Goal: Task Accomplishment & Management: Complete application form

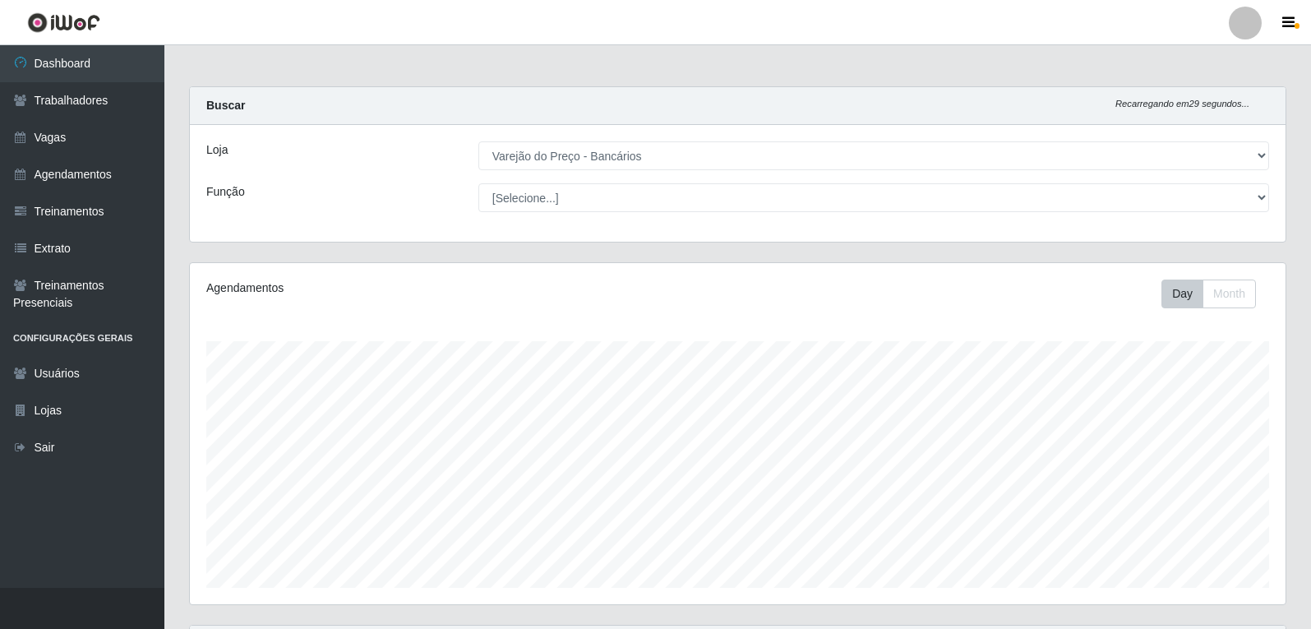
select select "157"
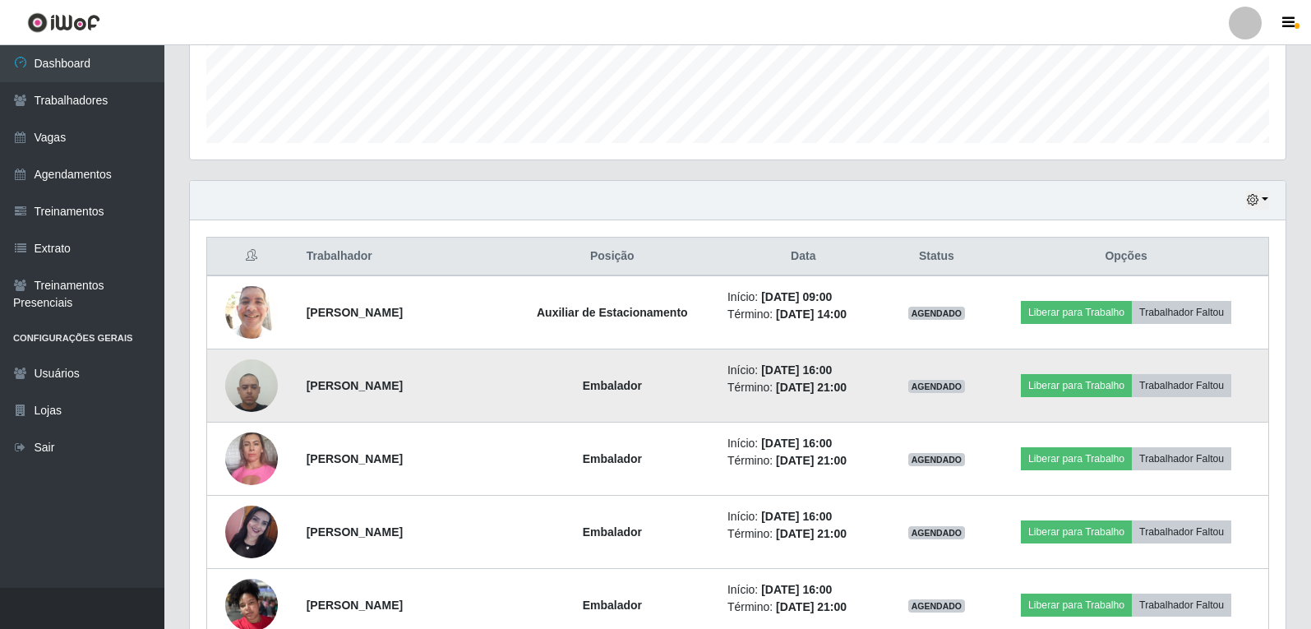
scroll to position [341, 1096]
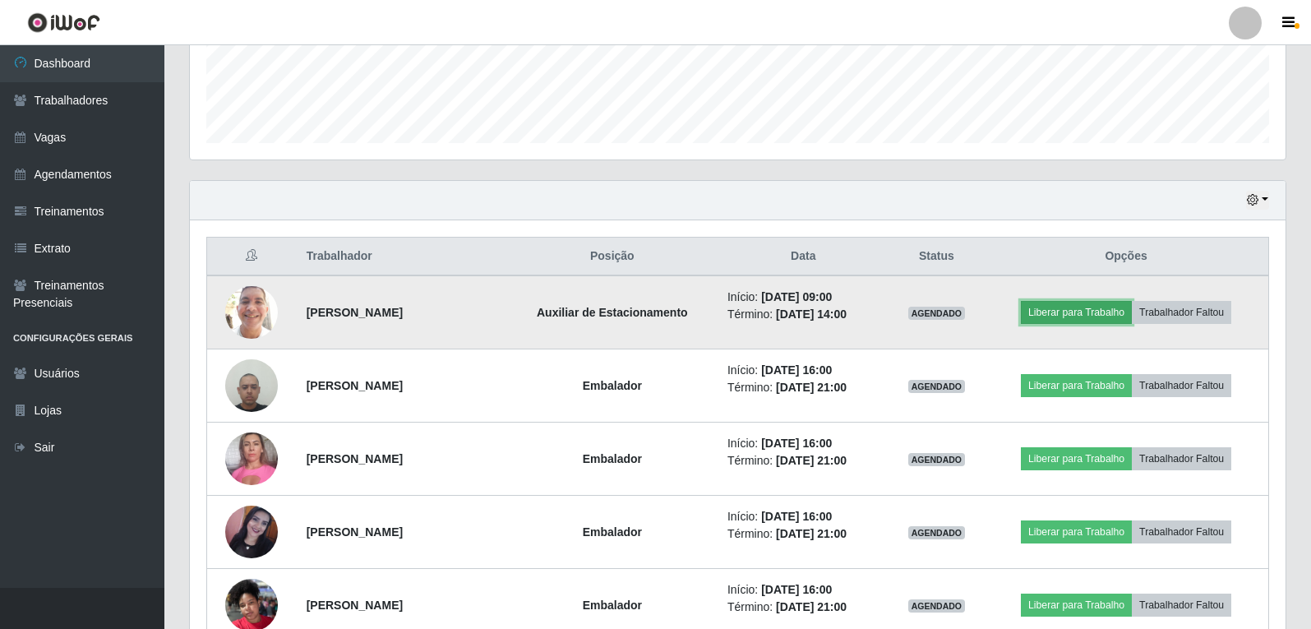
click at [1093, 308] on button "Liberar para Trabalho" at bounding box center [1076, 312] width 111 height 23
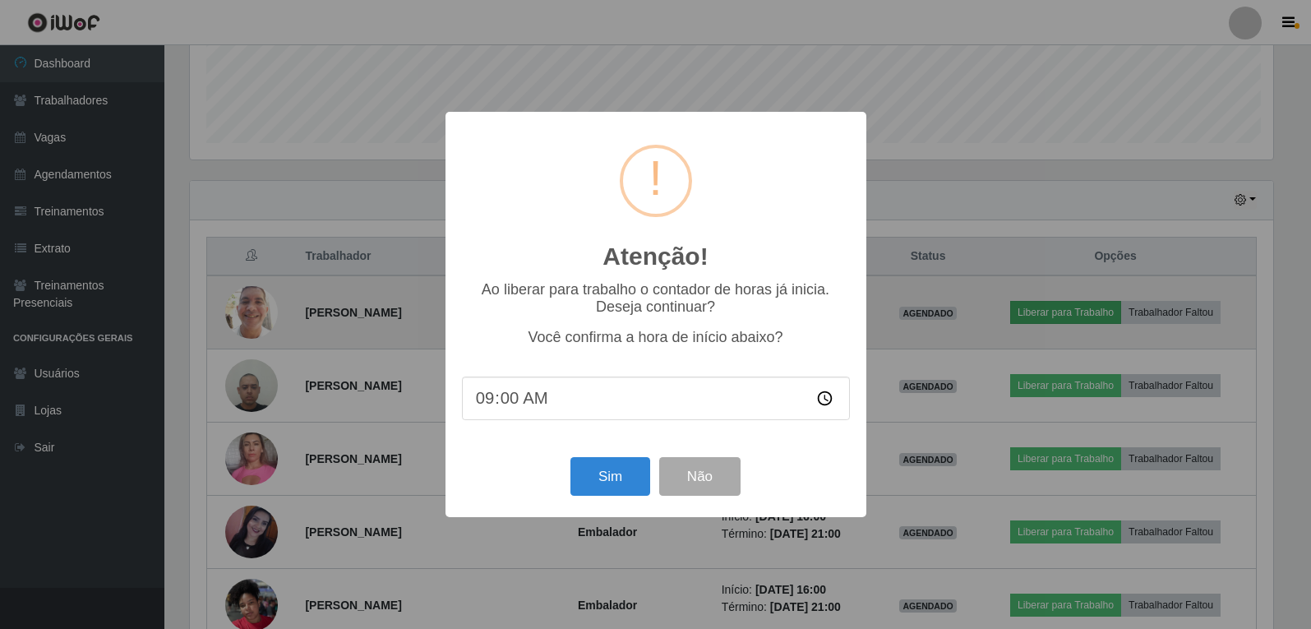
scroll to position [341, 1088]
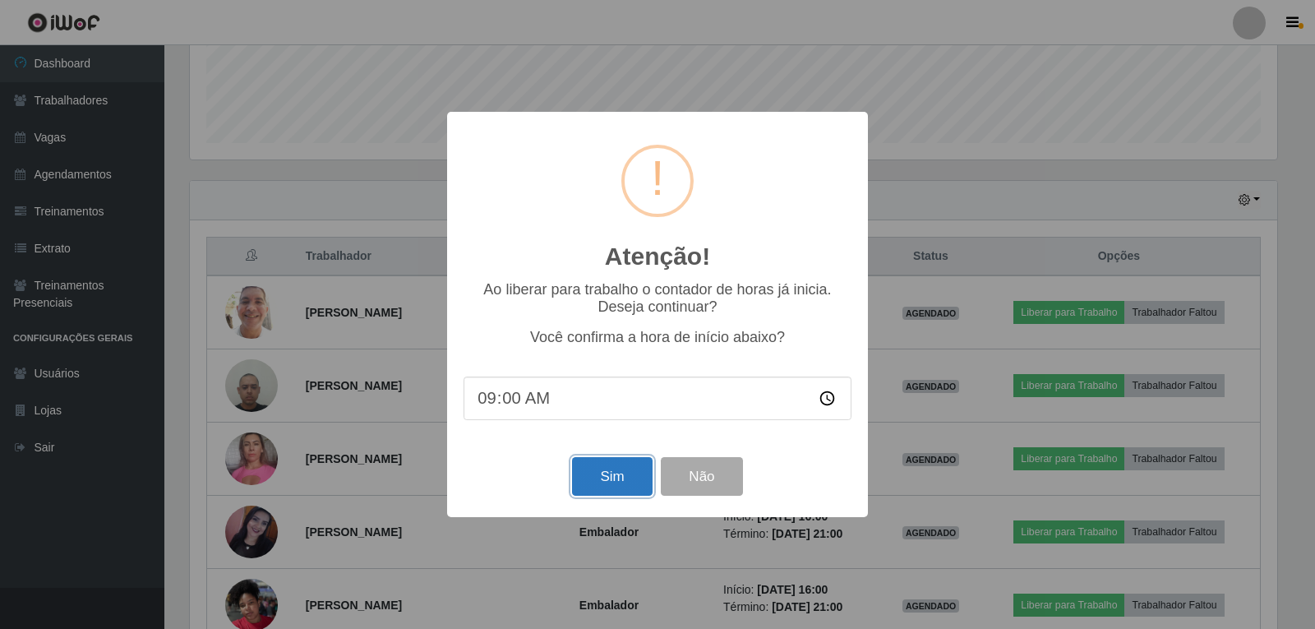
click at [600, 491] on button "Sim" at bounding box center [612, 476] width 80 height 39
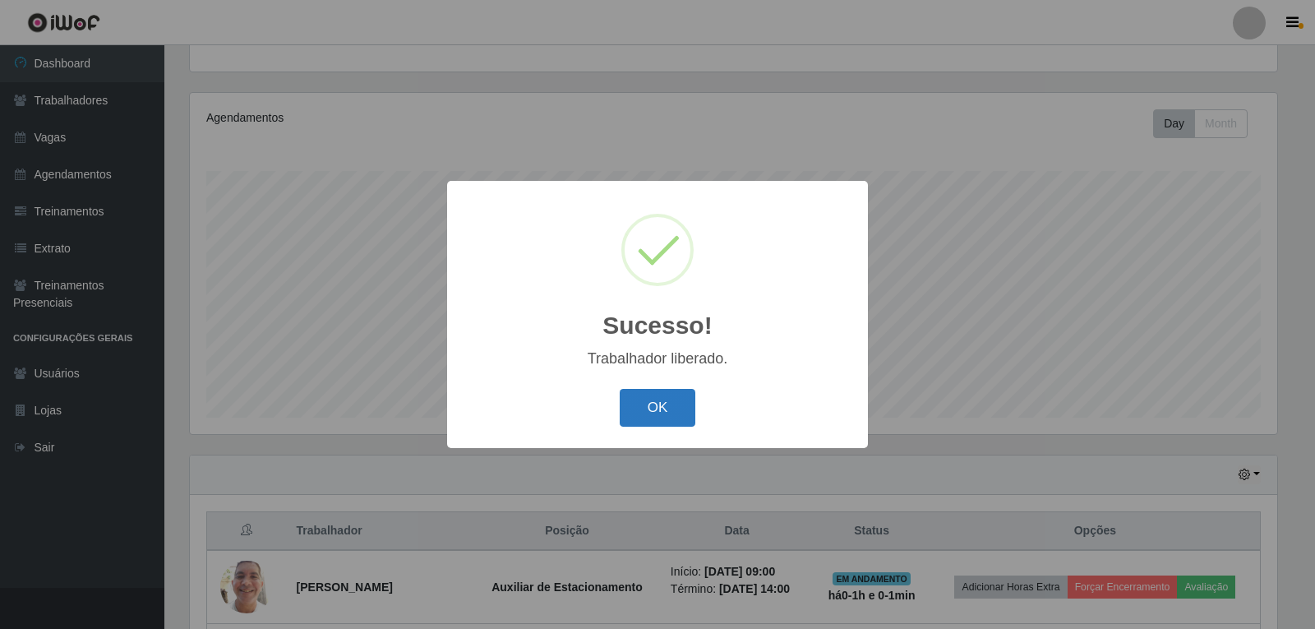
click at [649, 397] on button "OK" at bounding box center [658, 408] width 76 height 39
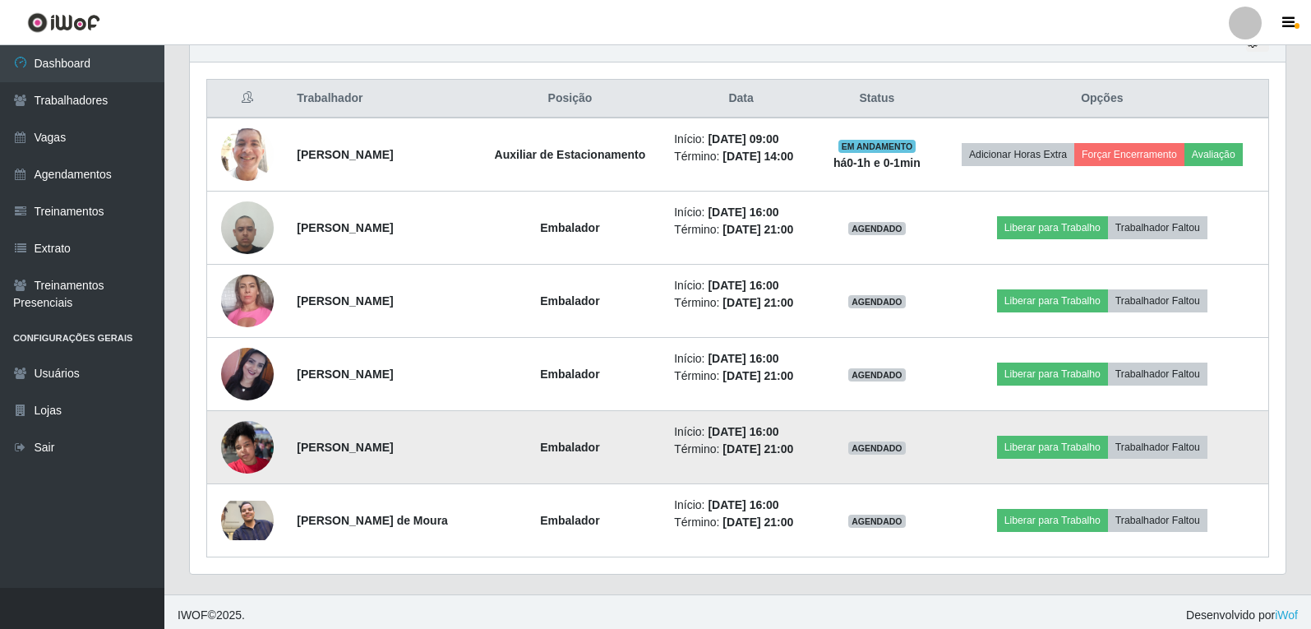
scroll to position [609, 0]
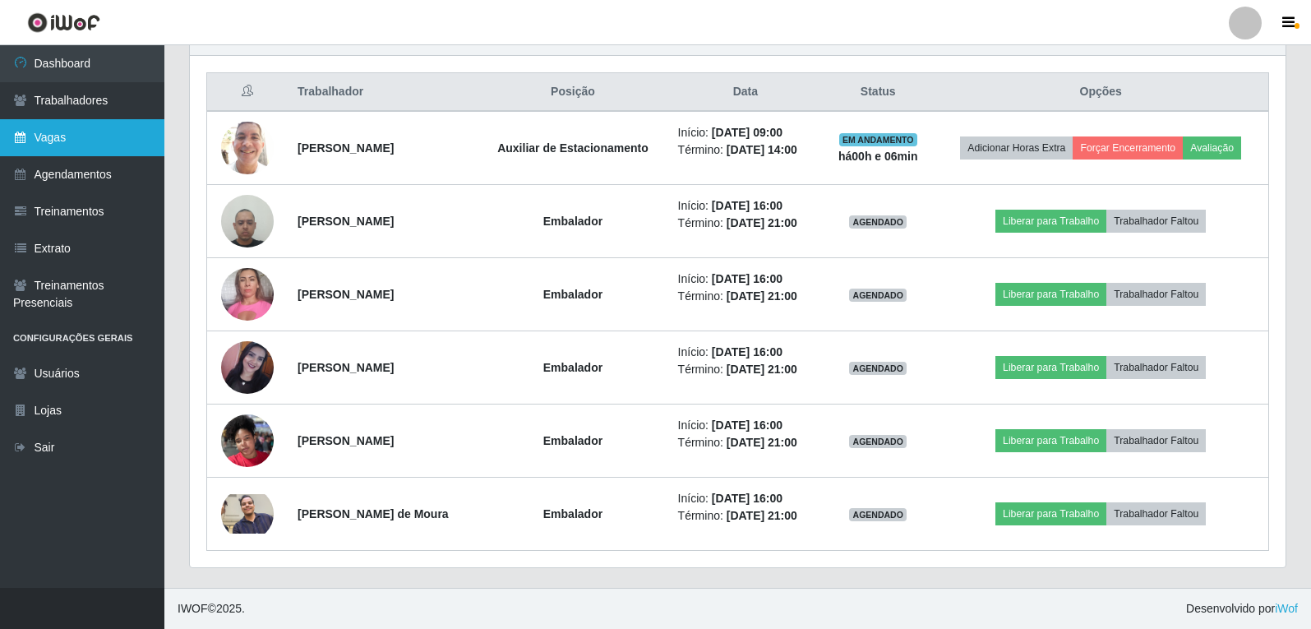
click at [65, 139] on link "Vagas" at bounding box center [82, 137] width 164 height 37
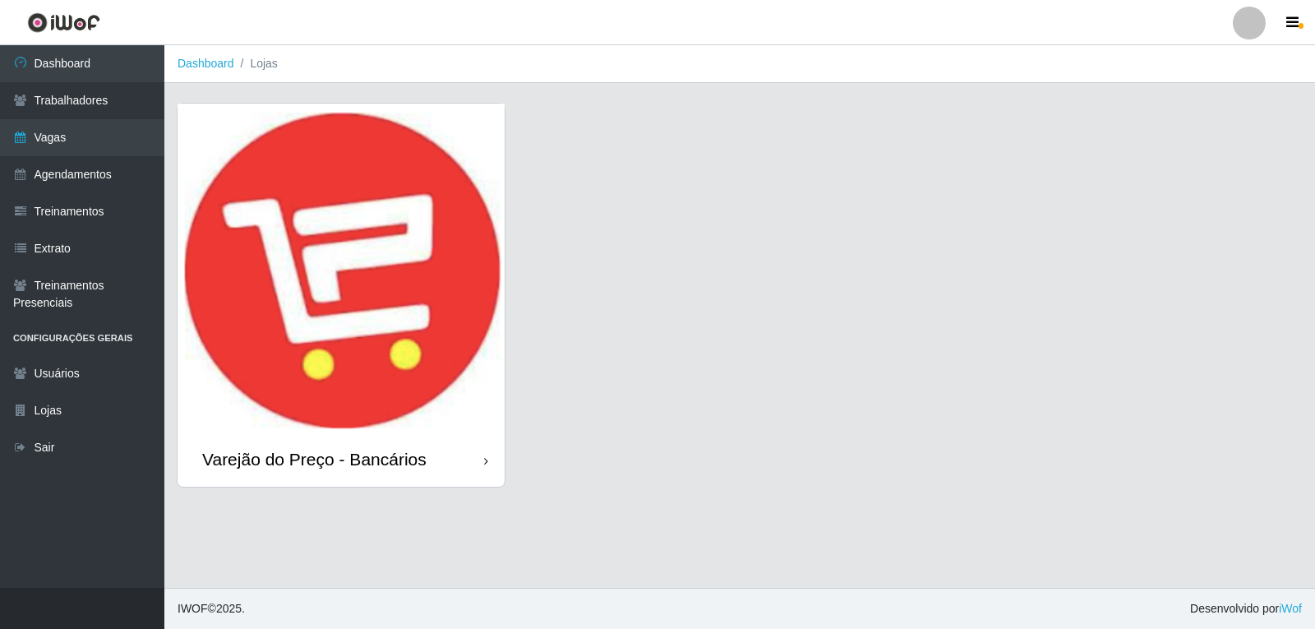
click at [421, 343] on img at bounding box center [341, 268] width 327 height 329
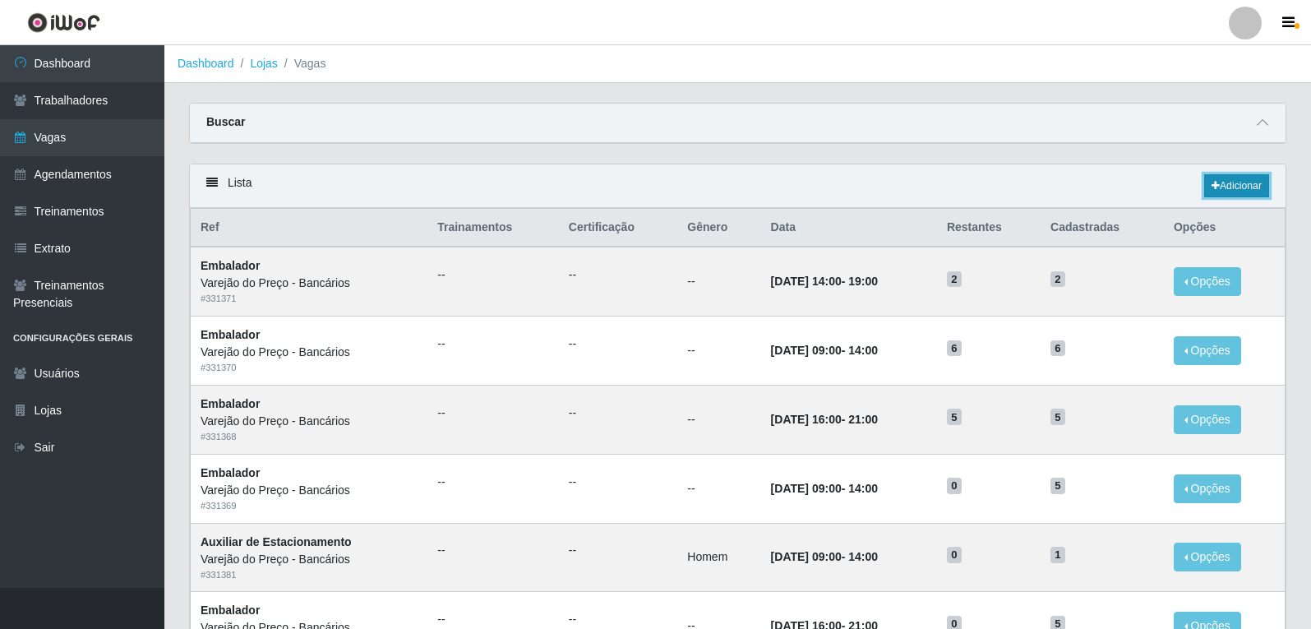
click at [1237, 192] on link "Adicionar" at bounding box center [1236, 185] width 65 height 23
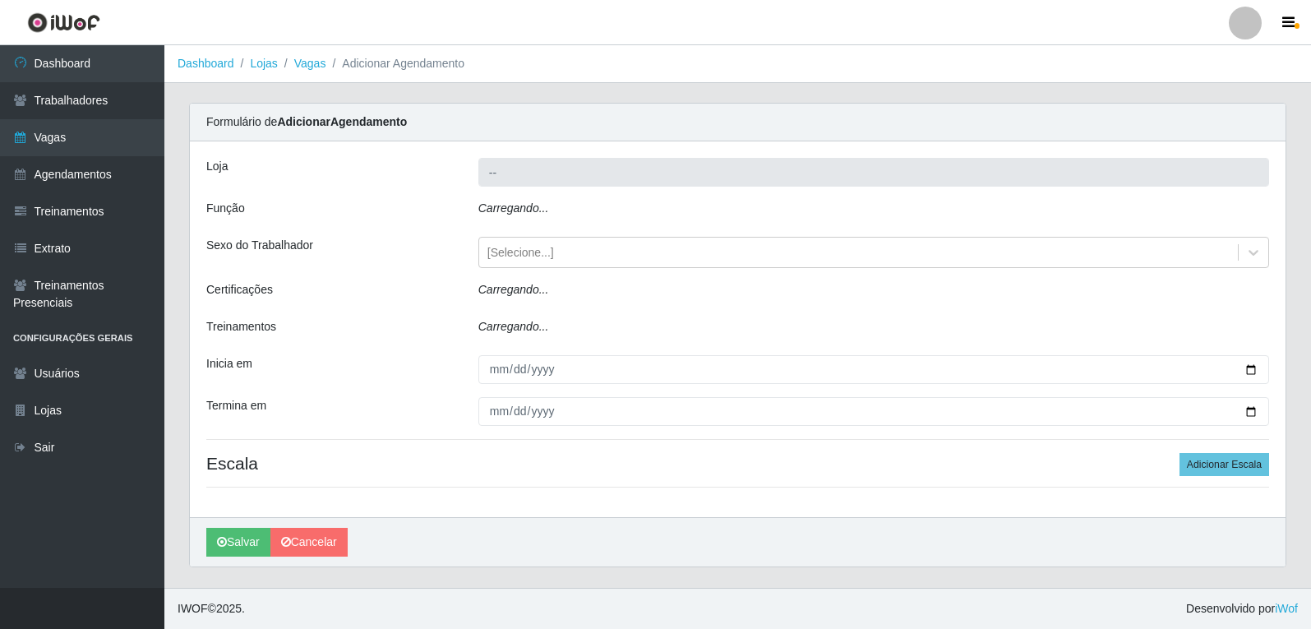
type input "Varejão do Preço - Bancários"
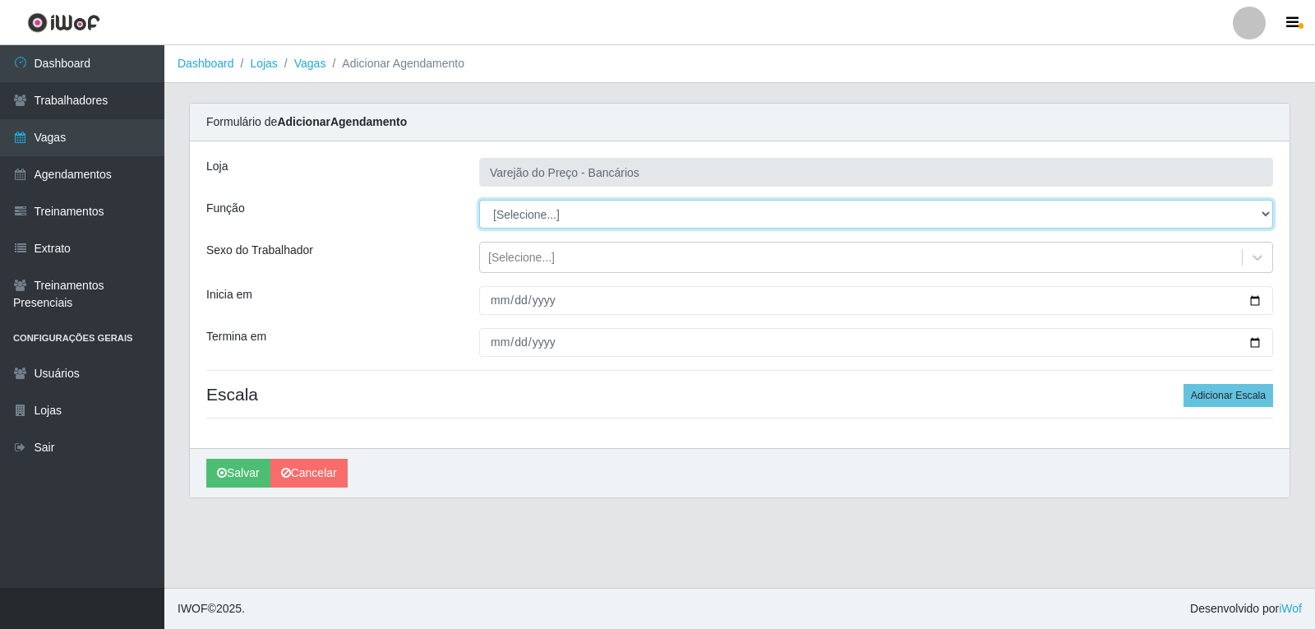
click at [498, 224] on select "[Selecione...] Auxiliar de Estacionamento Auxiliar de Estacionamento + Auxiliar…" at bounding box center [876, 214] width 794 height 29
select select "4"
click at [479, 200] on select "[Selecione...] Auxiliar de Estacionamento Auxiliar de Estacionamento + Auxiliar…" at bounding box center [876, 214] width 794 height 29
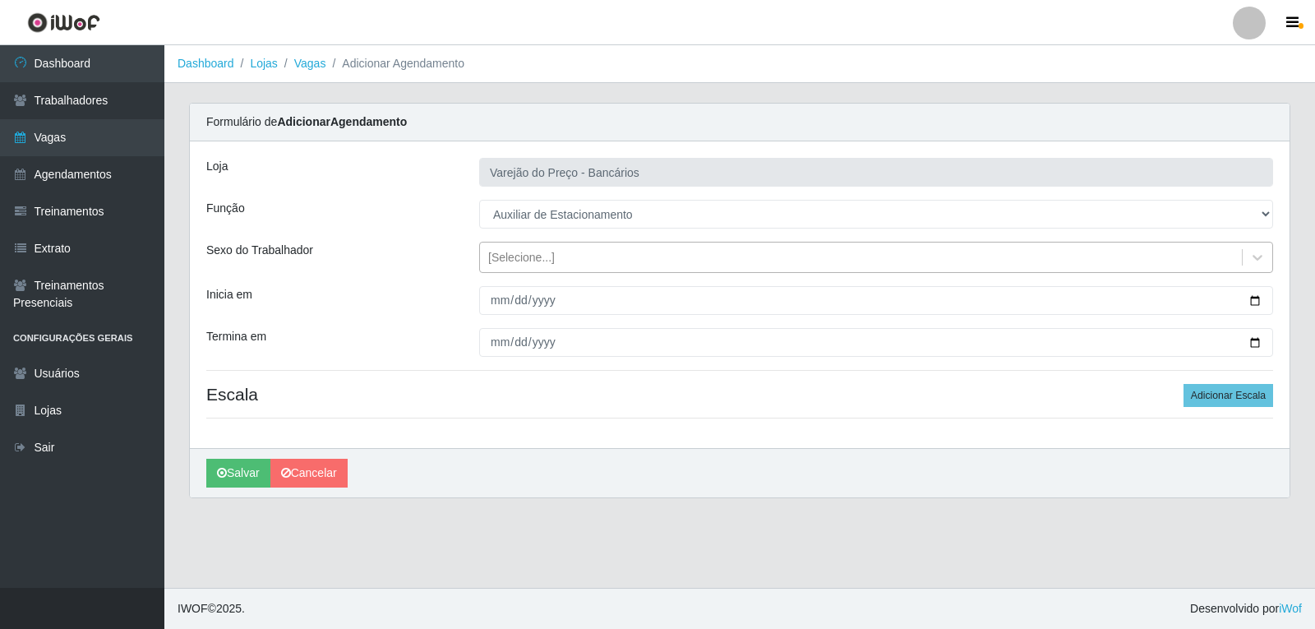
click at [497, 266] on div "[Selecione...]" at bounding box center [521, 257] width 67 height 17
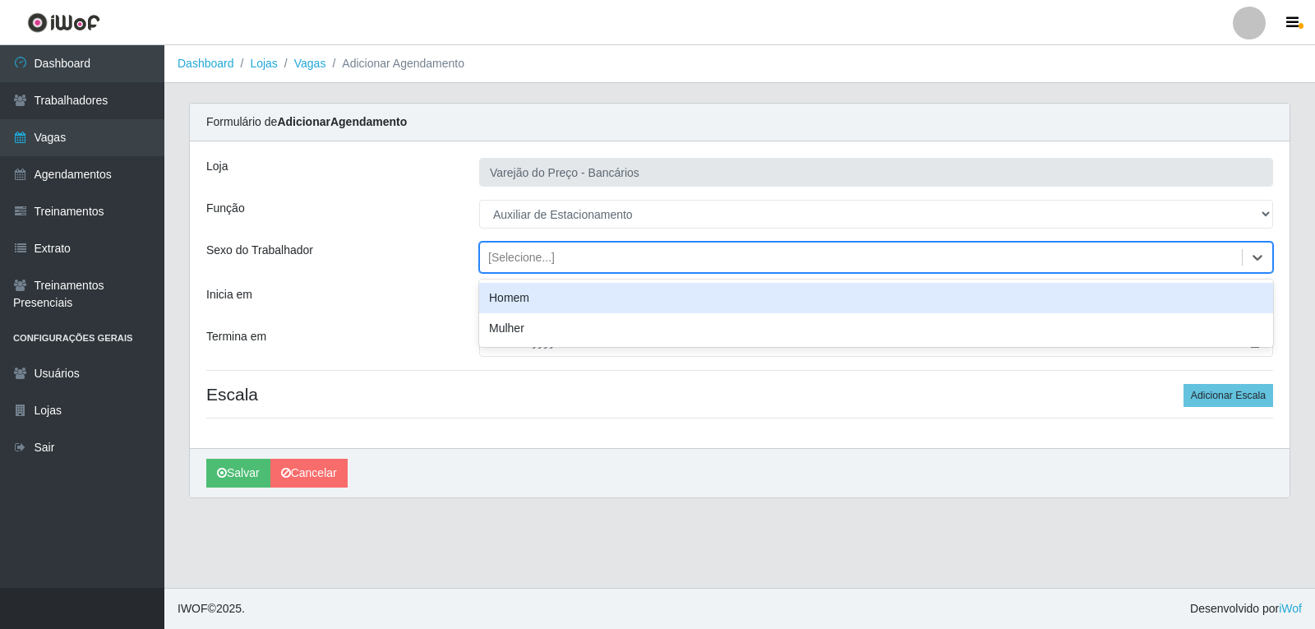
click at [494, 295] on div "Homem" at bounding box center [876, 298] width 794 height 30
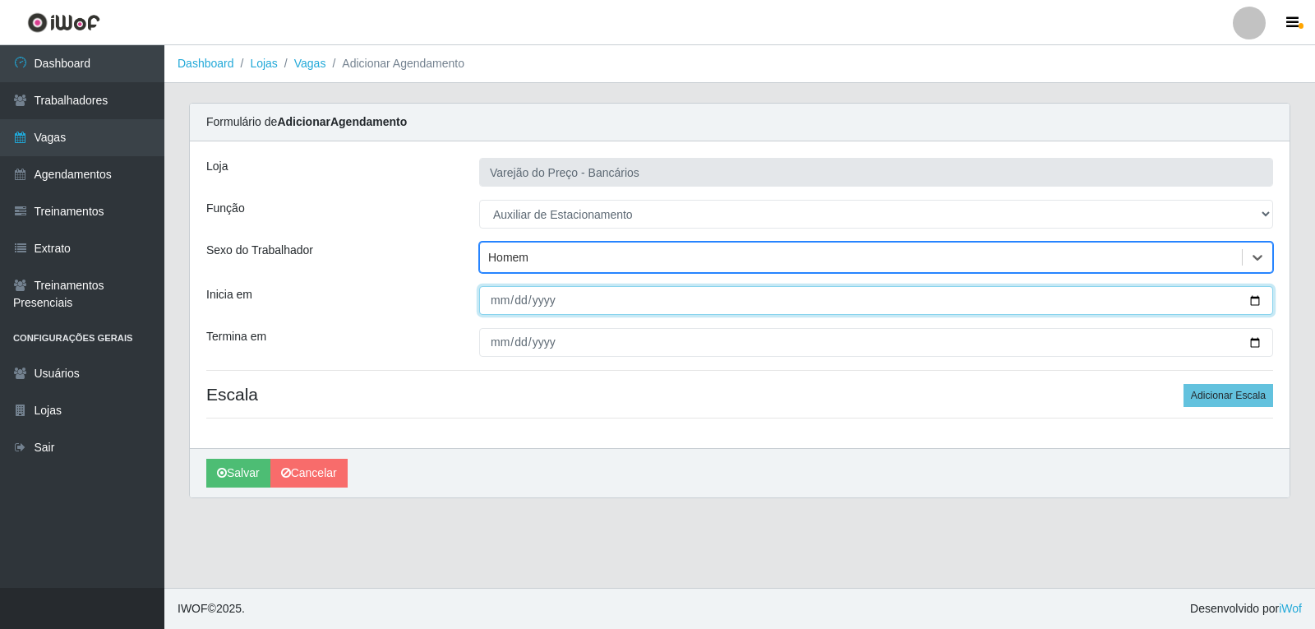
click at [501, 304] on input "Inicia em" at bounding box center [876, 300] width 794 height 29
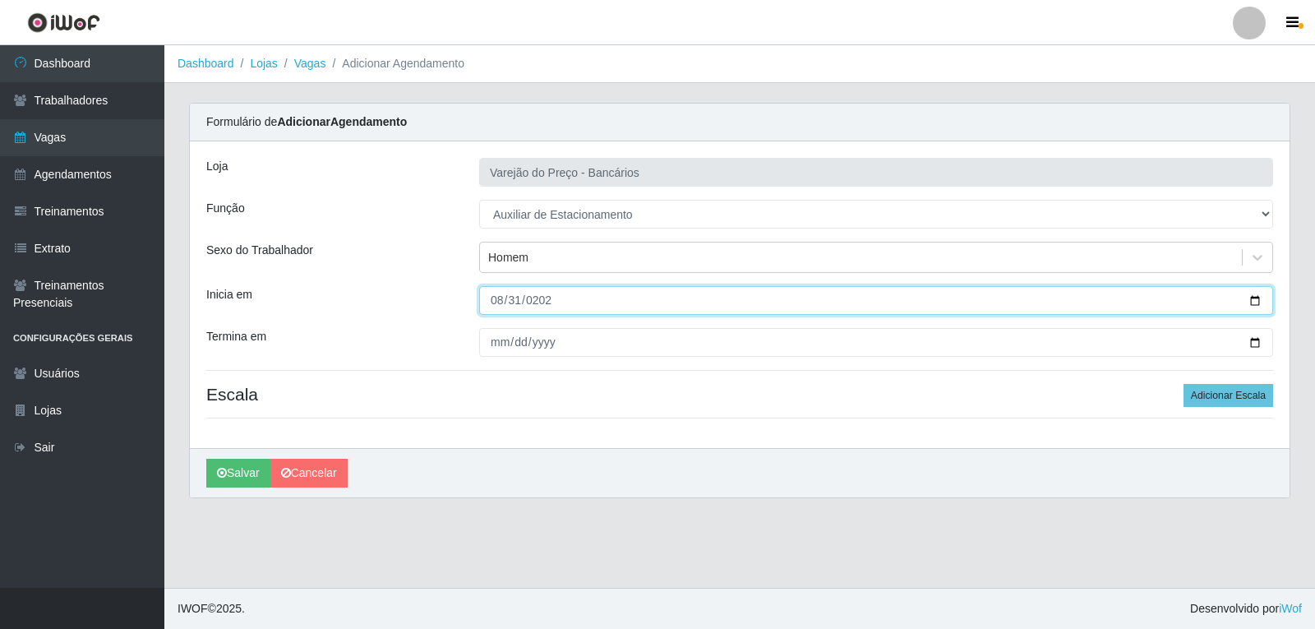
type input "[DATE]"
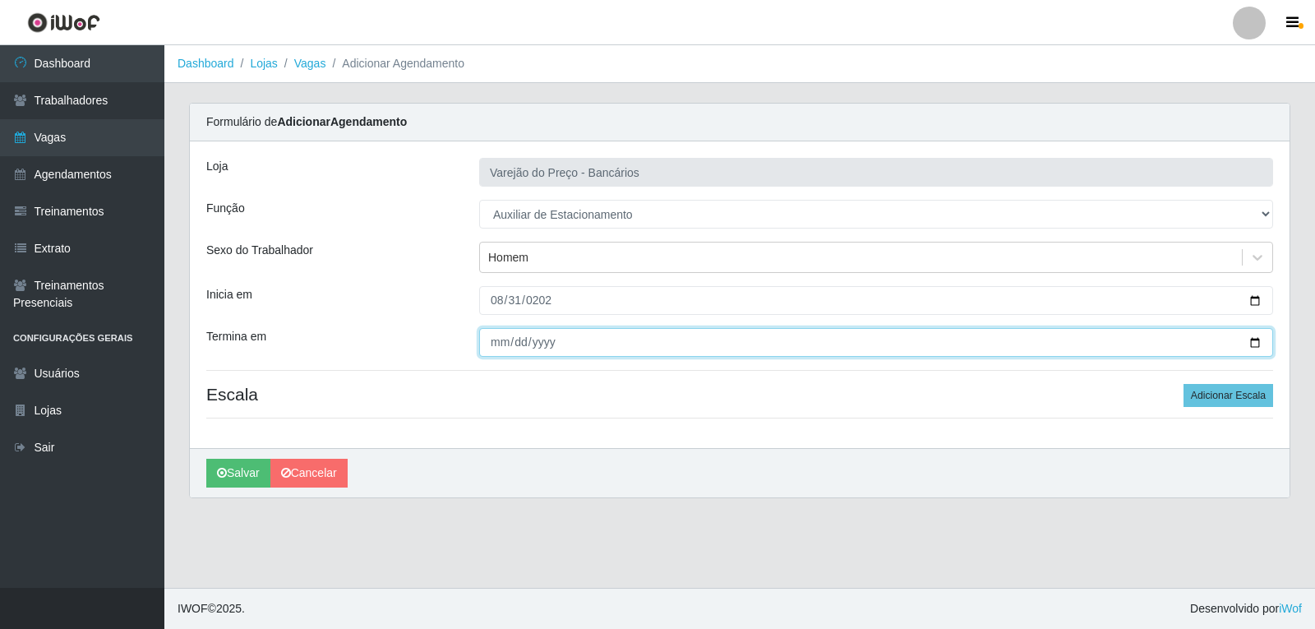
click at [484, 342] on input "Termina em" at bounding box center [876, 342] width 794 height 29
type input "[DATE]"
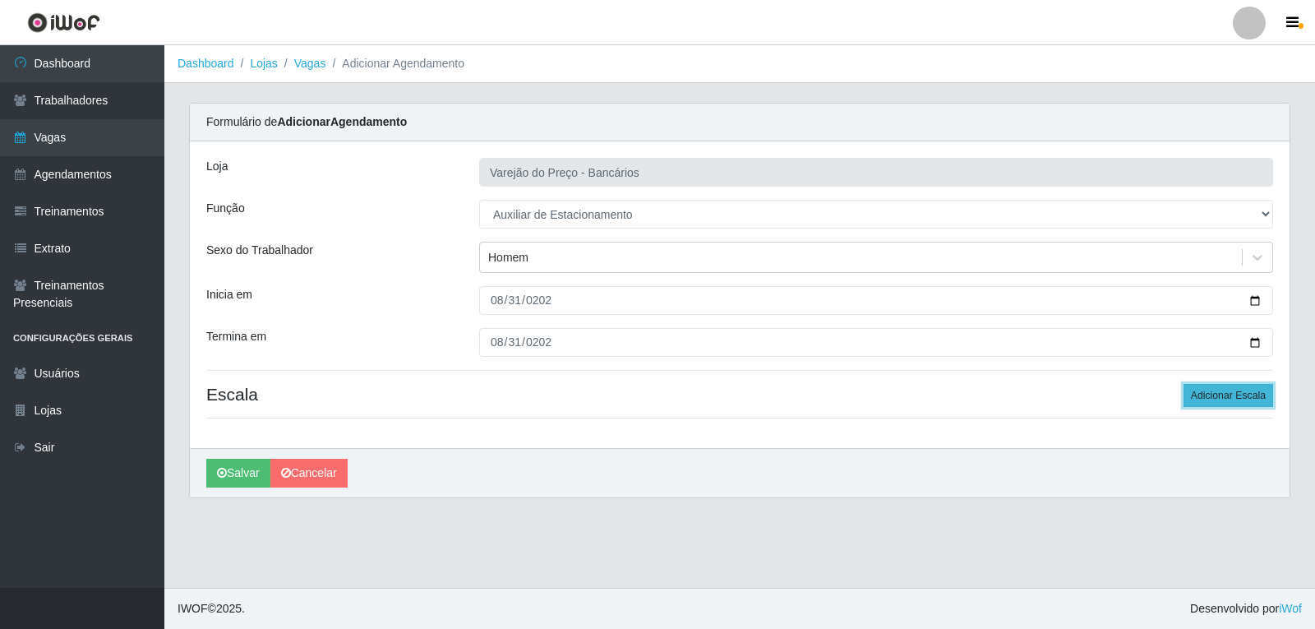
click at [1216, 386] on button "Adicionar Escala" at bounding box center [1229, 395] width 90 height 23
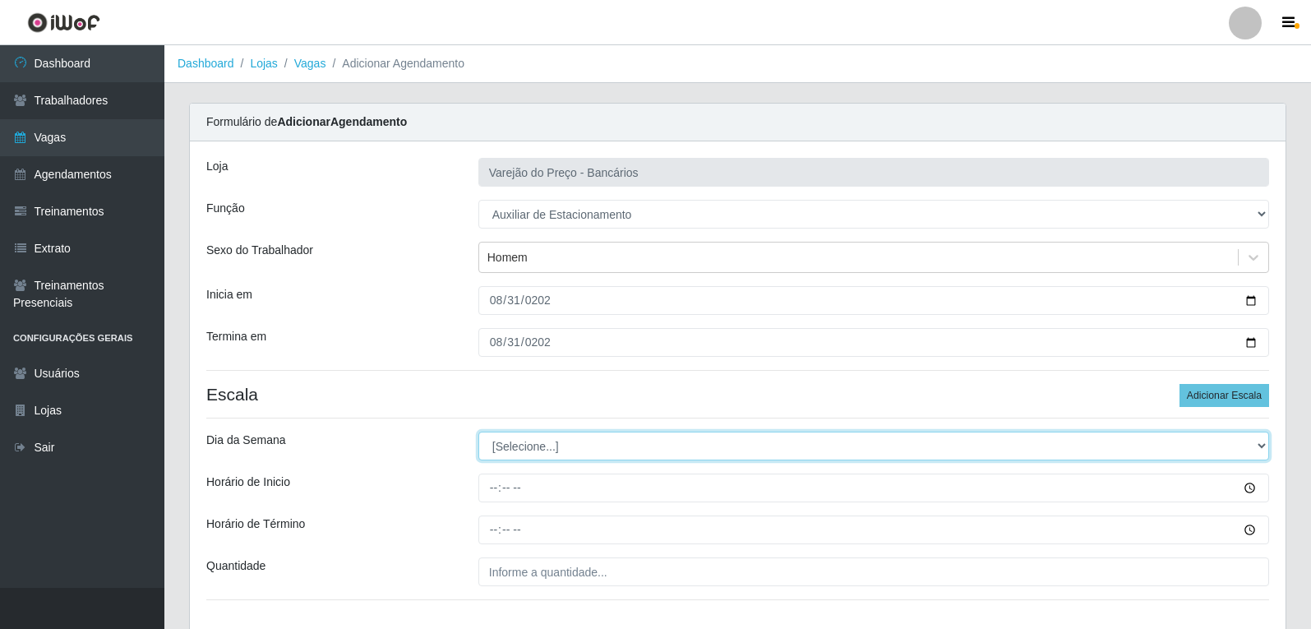
click at [560, 449] on select "[Selecione...] Segunda Terça Quarta Quinta Sexta Sábado Domingo" at bounding box center [873, 446] width 791 height 29
select select "0"
click at [478, 432] on select "[Selecione...] Segunda Terça Quarta Quinta Sexta Sábado Domingo" at bounding box center [873, 446] width 791 height 29
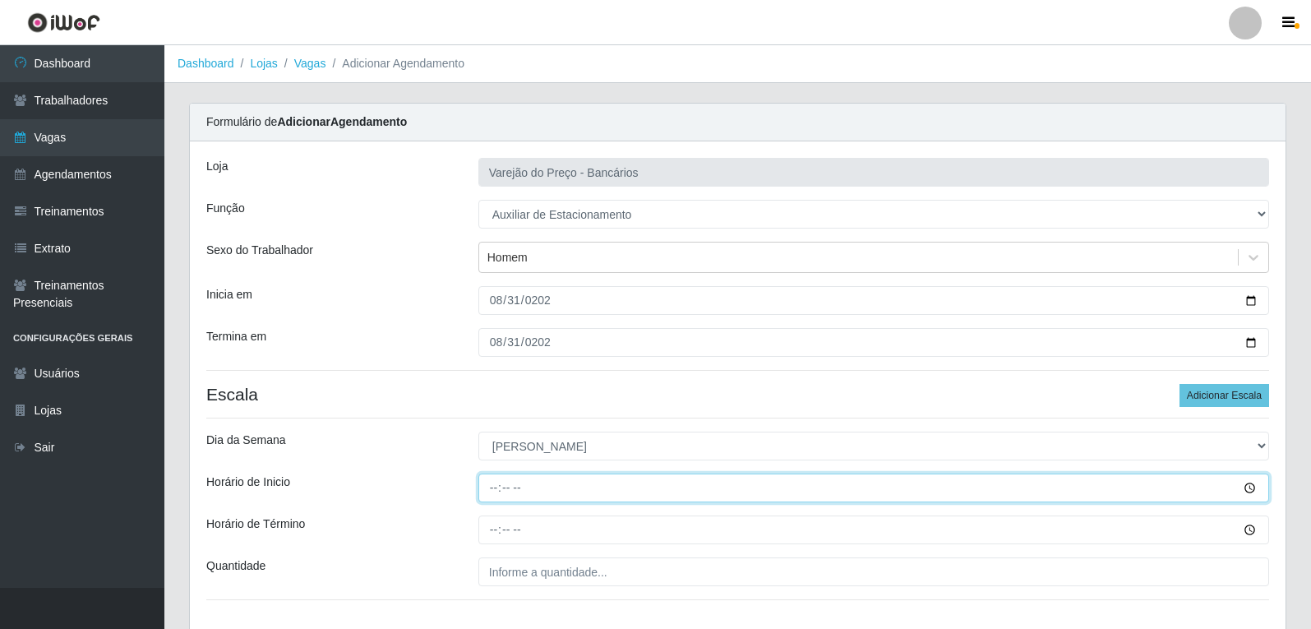
click at [489, 490] on input "Horário de Inicio" at bounding box center [873, 488] width 791 height 29
type input "09:00"
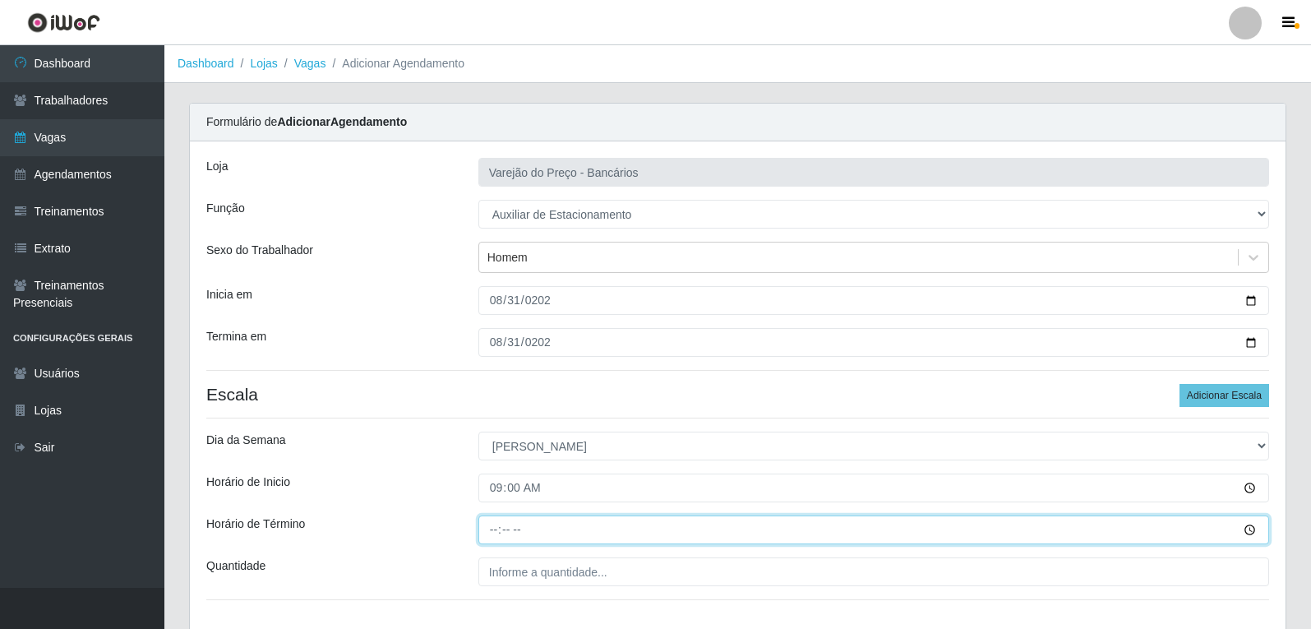
click at [500, 525] on input "Horário de Término" at bounding box center [873, 529] width 791 height 29
type input "14:00"
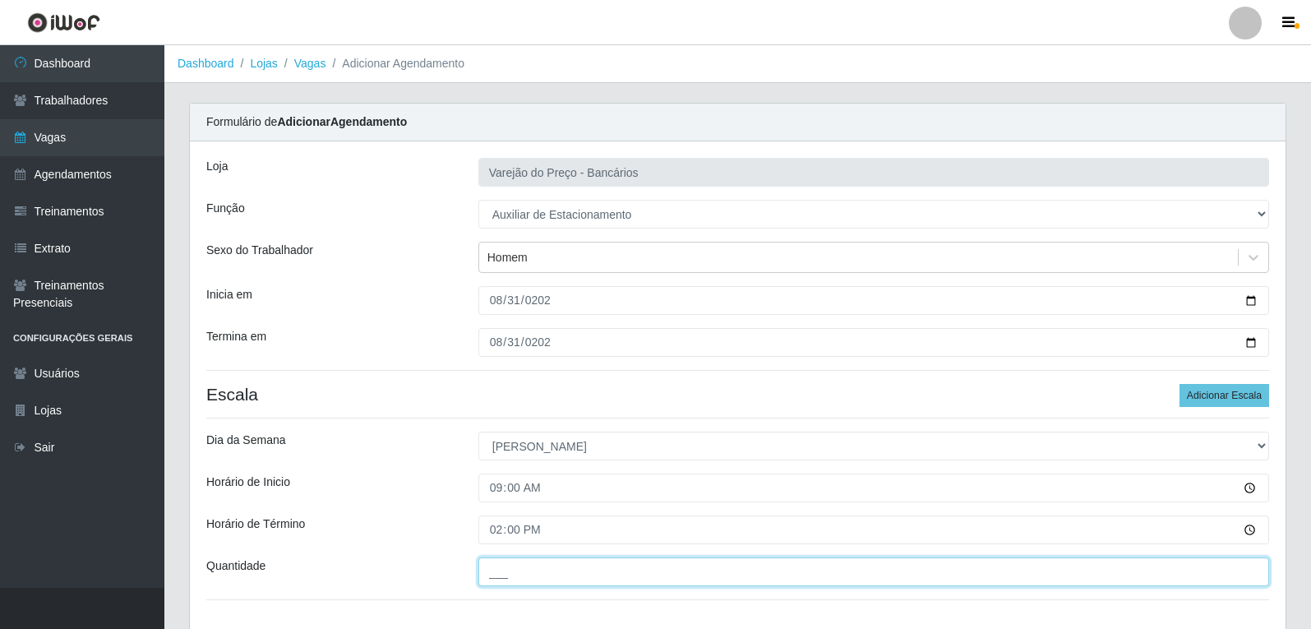
click at [511, 582] on input "___" at bounding box center [873, 571] width 791 height 29
type input "1__"
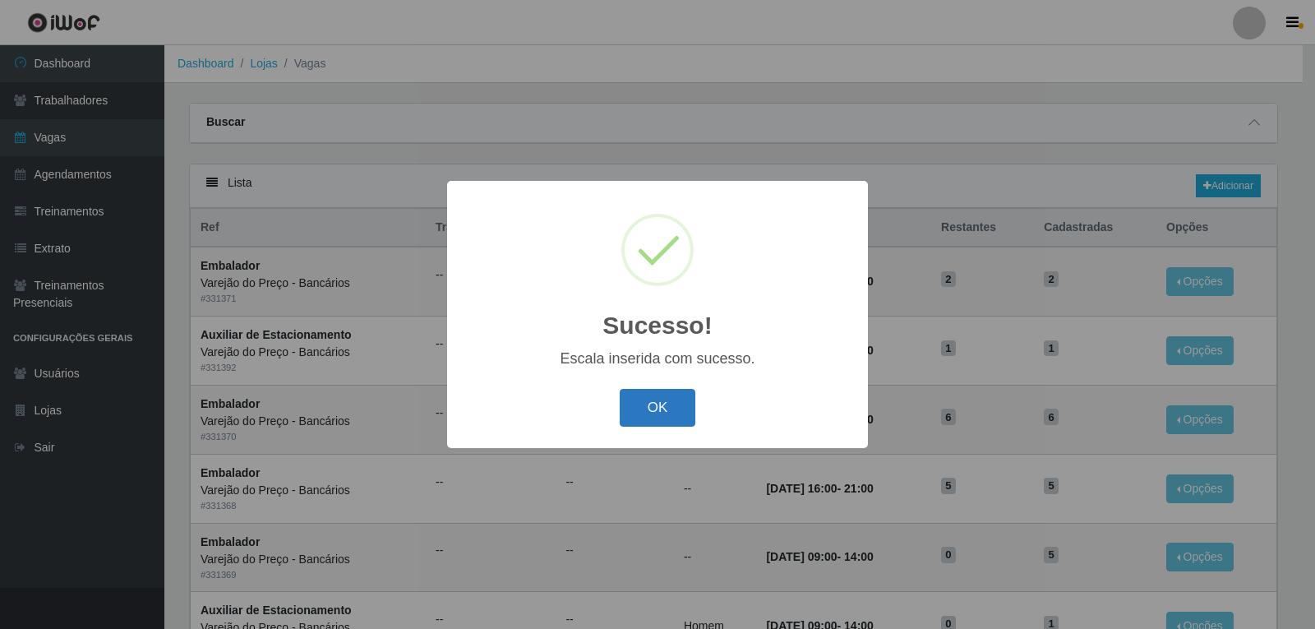
click at [649, 426] on button "OK" at bounding box center [658, 408] width 76 height 39
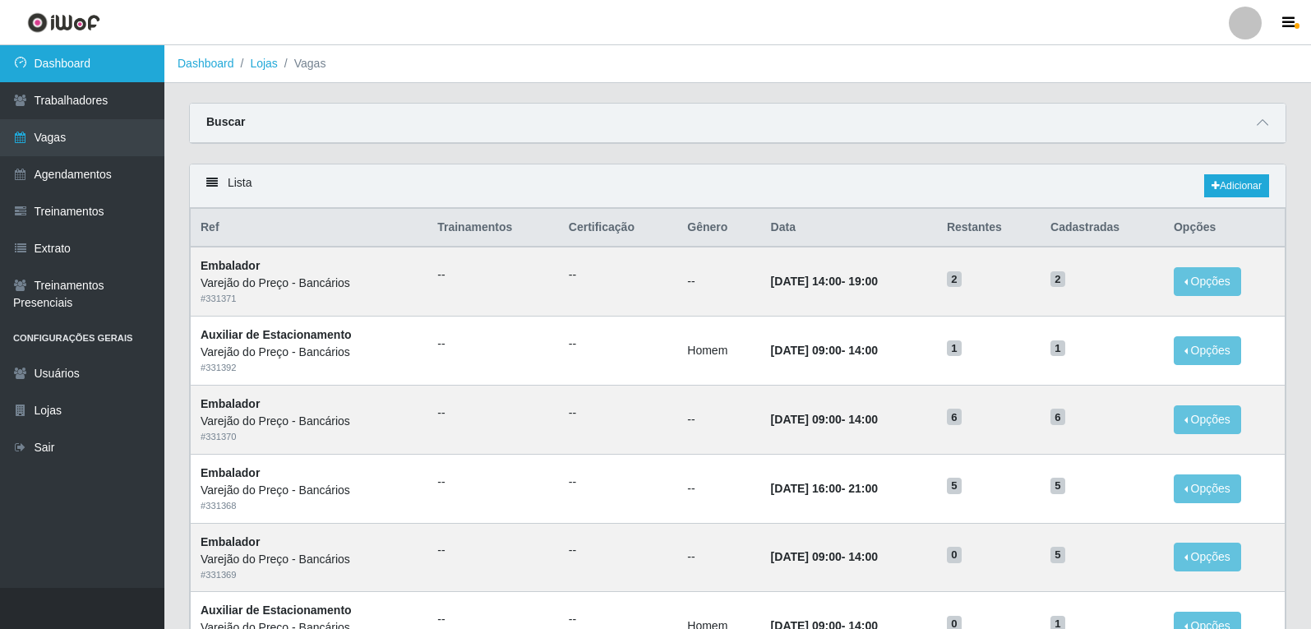
click at [76, 64] on link "Dashboard" at bounding box center [82, 63] width 164 height 37
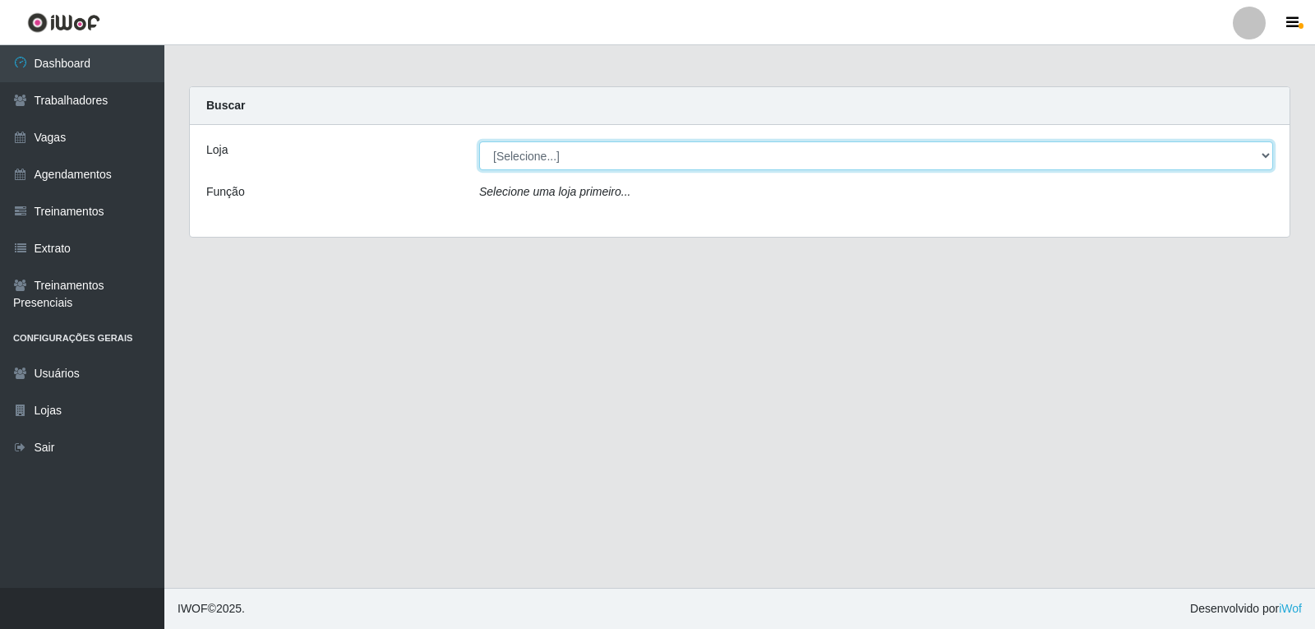
click at [526, 165] on select "[Selecione...] Varejão do Preço - Bancários" at bounding box center [876, 155] width 794 height 29
select select "157"
click at [479, 141] on select "[Selecione...] Varejão do Preço - Bancários" at bounding box center [876, 155] width 794 height 29
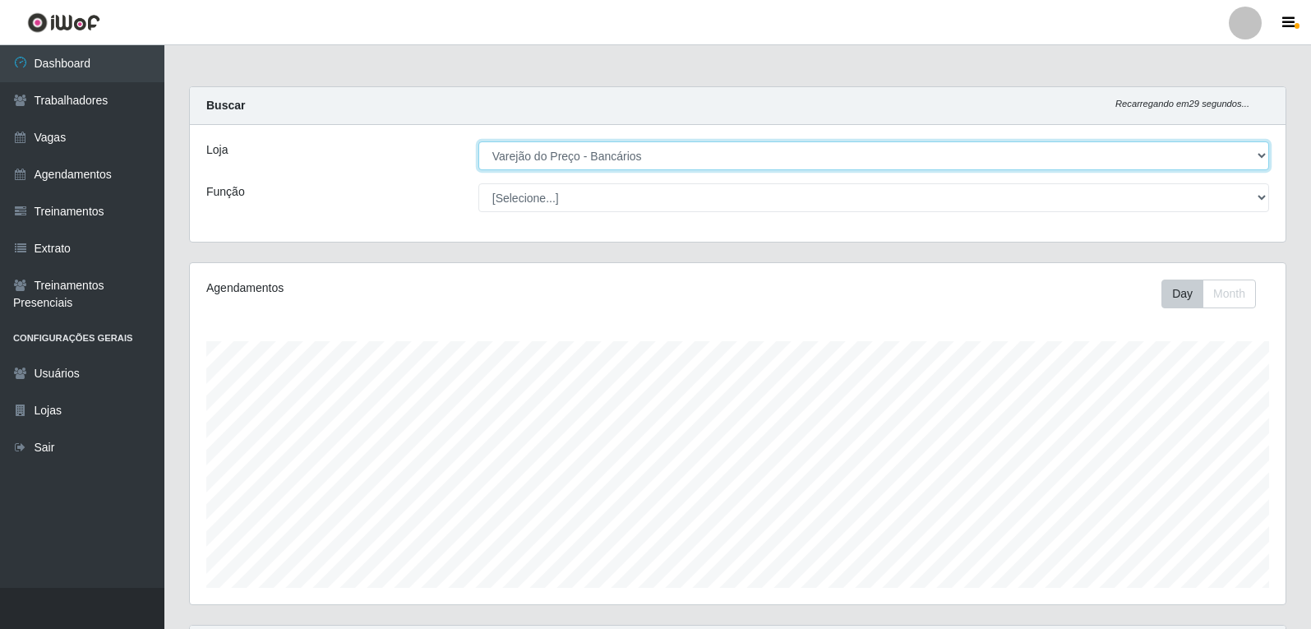
scroll to position [341, 1096]
